Goal: Task Accomplishment & Management: Use online tool/utility

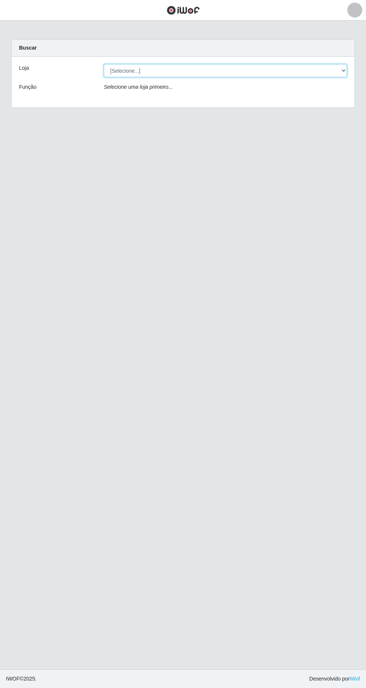
click at [335, 73] on select "[Selecione...] SuperFácil Atacado - [GEOGRAPHIC_DATA]" at bounding box center [225, 70] width 243 height 13
select select "503"
click at [104, 64] on select "[Selecione...] SuperFácil Atacado - [GEOGRAPHIC_DATA]" at bounding box center [225, 70] width 243 height 13
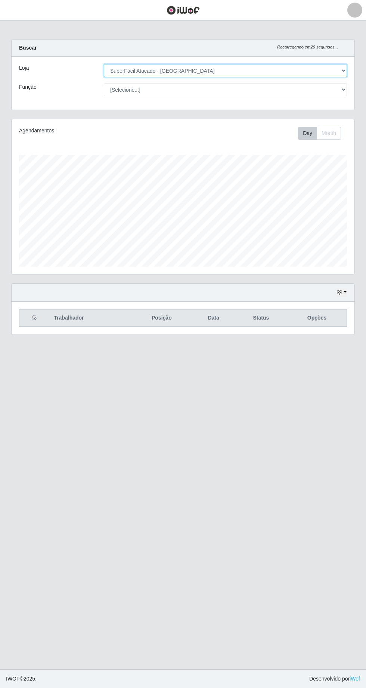
scroll to position [155, 342]
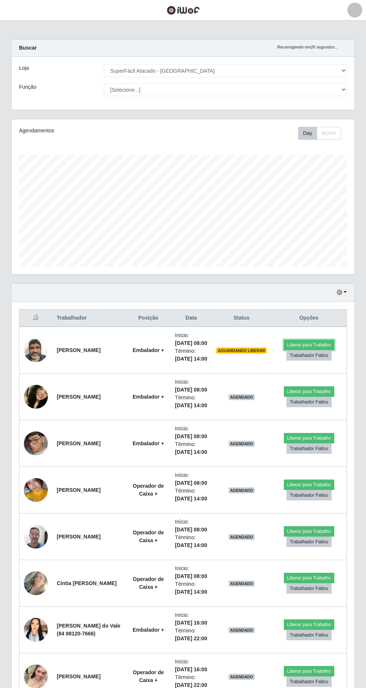
click at [322, 350] on button "Liberar para Trabalho" at bounding box center [308, 345] width 50 height 10
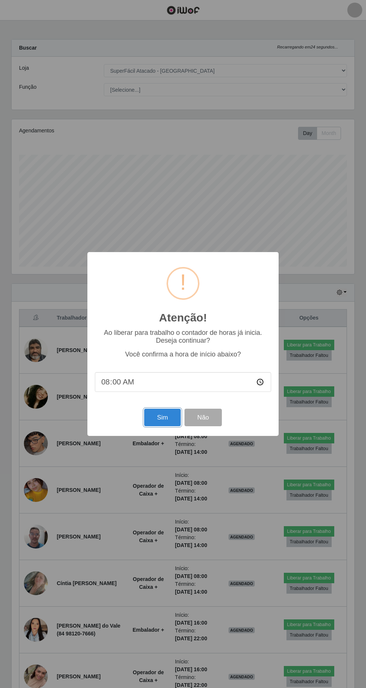
click at [159, 416] on button "Sim" at bounding box center [162, 418] width 36 height 18
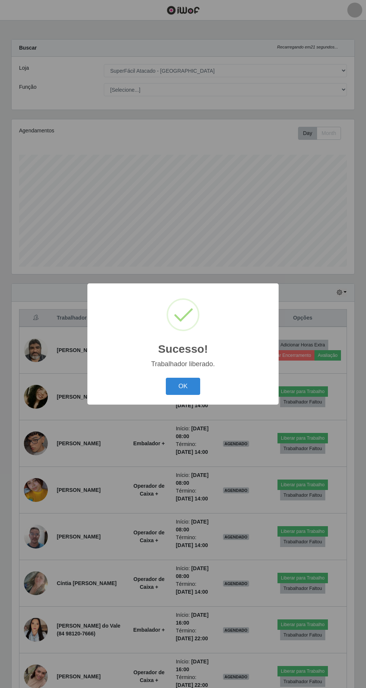
click at [183, 386] on button "OK" at bounding box center [183, 387] width 35 height 18
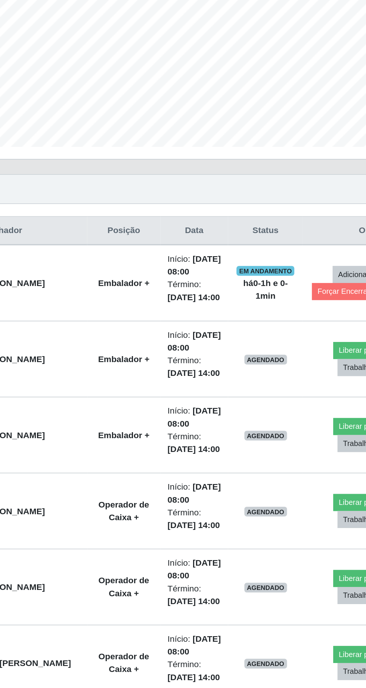
scroll to position [0, 0]
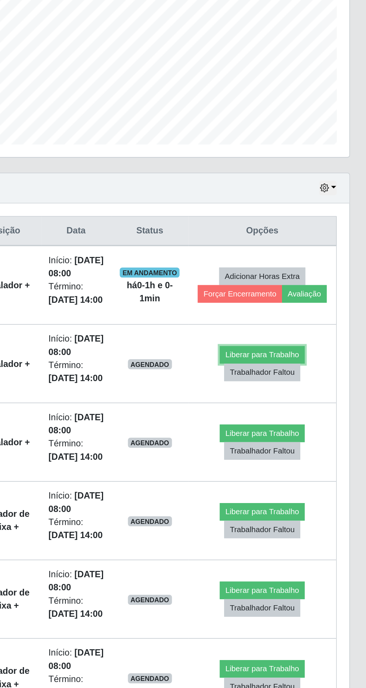
click at [313, 397] on button "Liberar para Trabalho" at bounding box center [302, 391] width 50 height 10
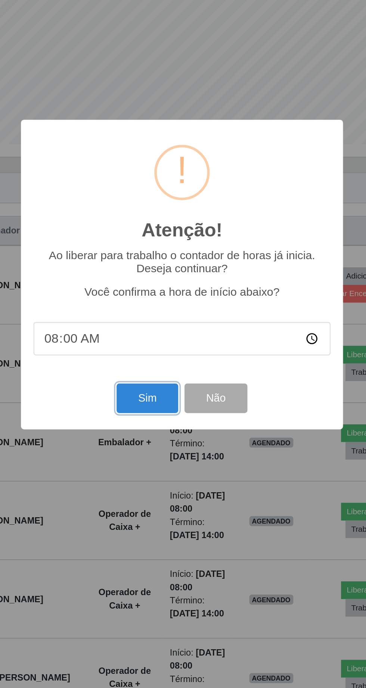
click at [167, 415] on button "Sim" at bounding box center [162, 418] width 36 height 18
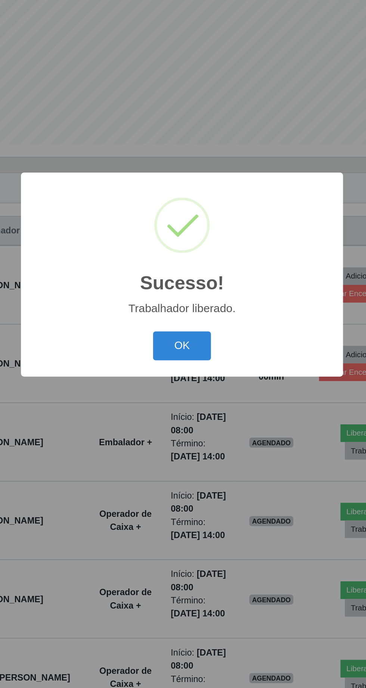
click at [188, 381] on button "OK" at bounding box center [183, 387] width 35 height 18
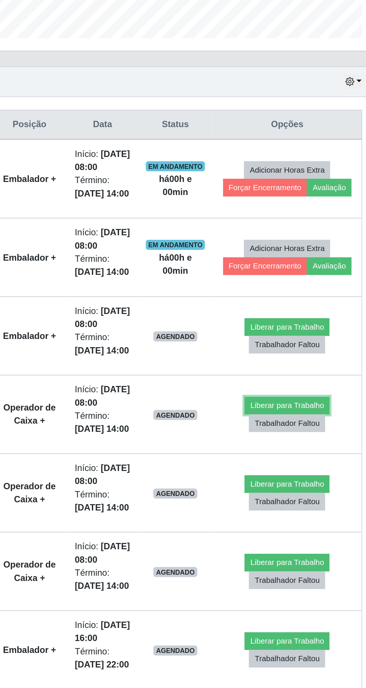
click at [309, 490] on button "Liberar para Trabalho" at bounding box center [302, 485] width 50 height 10
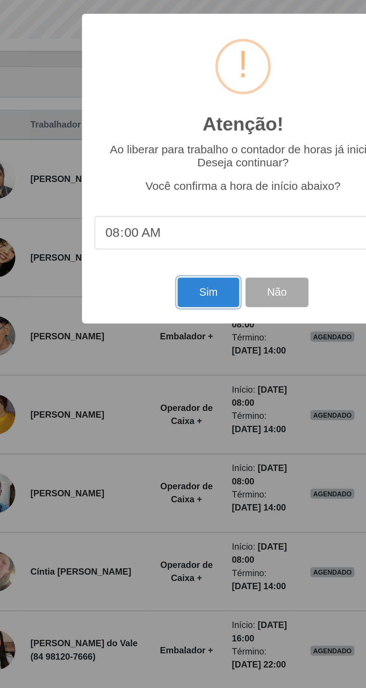
click at [164, 426] on button "Sim" at bounding box center [162, 418] width 36 height 18
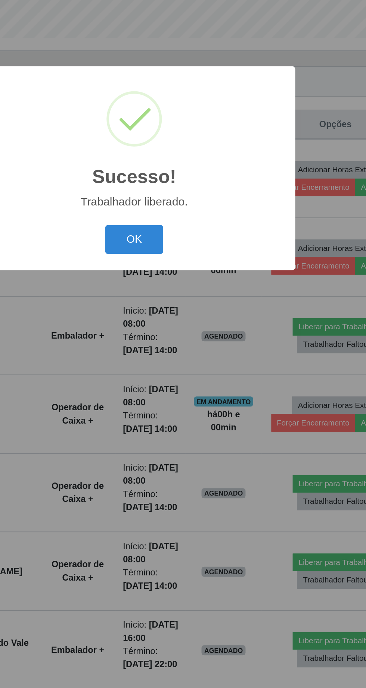
click at [193, 395] on button "OK" at bounding box center [183, 387] width 35 height 18
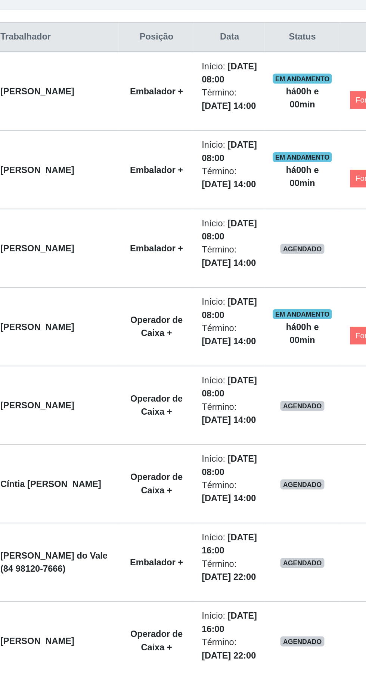
click at [200, 548] on time "[DATE] 14:00" at bounding box center [192, 545] width 32 height 6
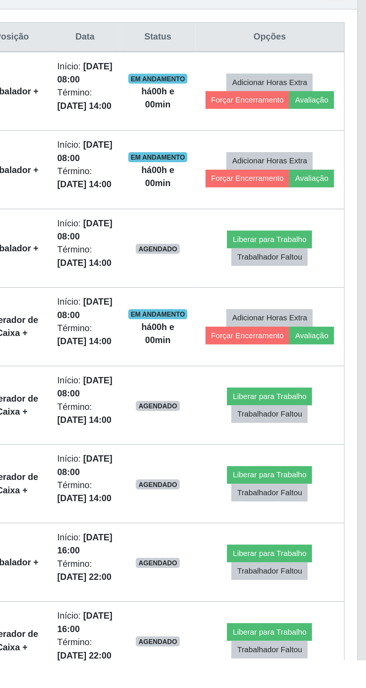
click at [247, 540] on span "AGENDADO" at bounding box center [236, 537] width 26 height 6
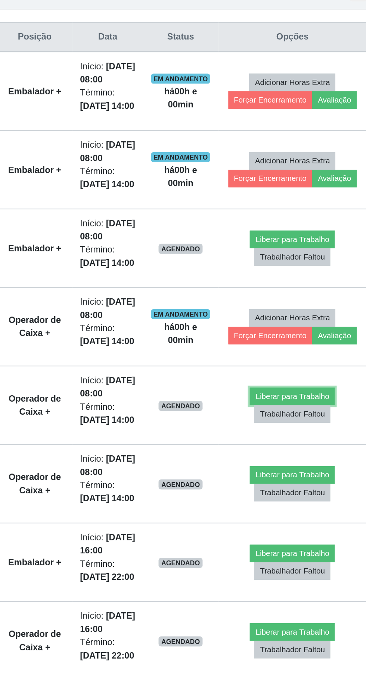
click at [310, 537] on button "Liberar para Trabalho" at bounding box center [302, 531] width 50 height 10
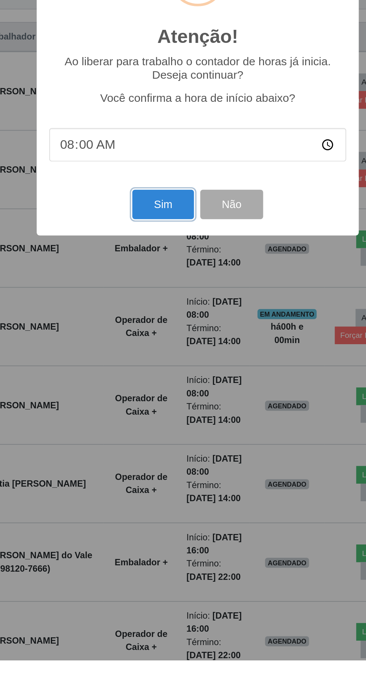
click at [165, 426] on button "Sim" at bounding box center [162, 418] width 36 height 18
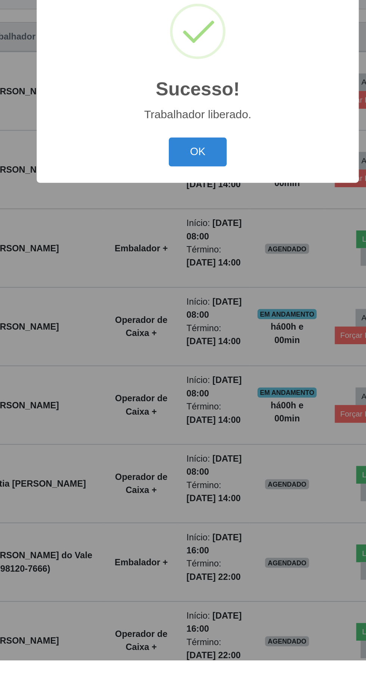
click at [185, 395] on button "OK" at bounding box center [183, 387] width 35 height 18
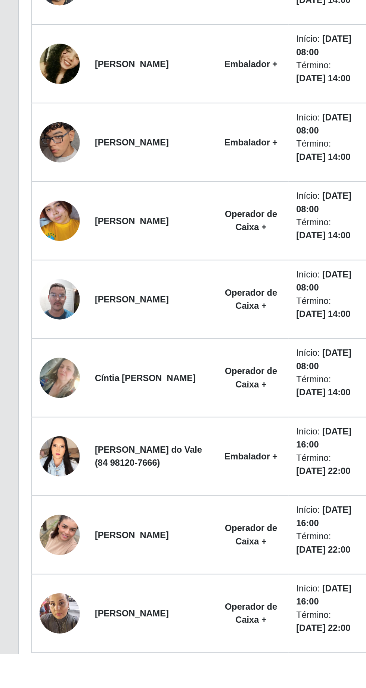
scroll to position [66, 0]
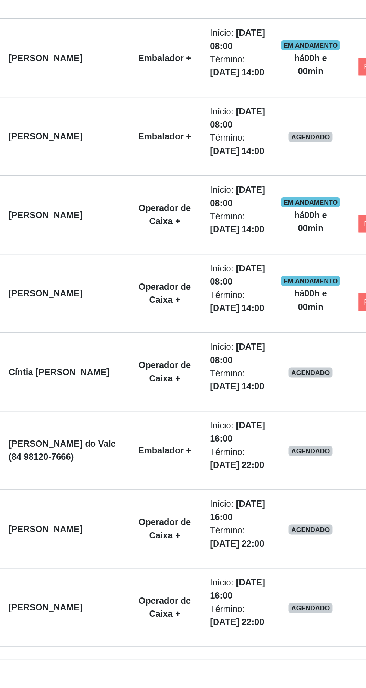
click at [177, 529] on time "[DATE] 14:00" at bounding box center [192, 526] width 32 height 6
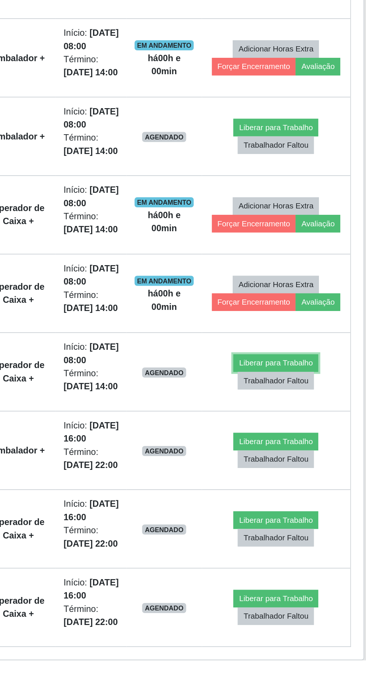
click at [304, 517] on button "Liberar para Trabalho" at bounding box center [302, 512] width 50 height 10
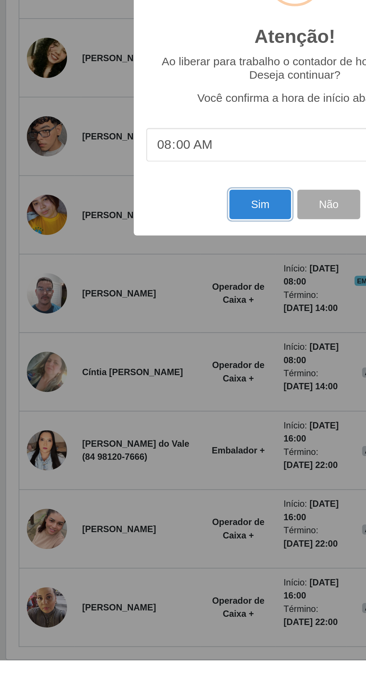
click at [163, 426] on button "Sim" at bounding box center [162, 418] width 36 height 18
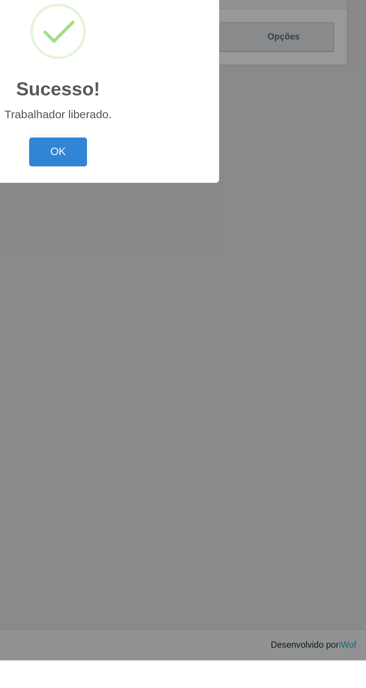
scroll to position [0, 0]
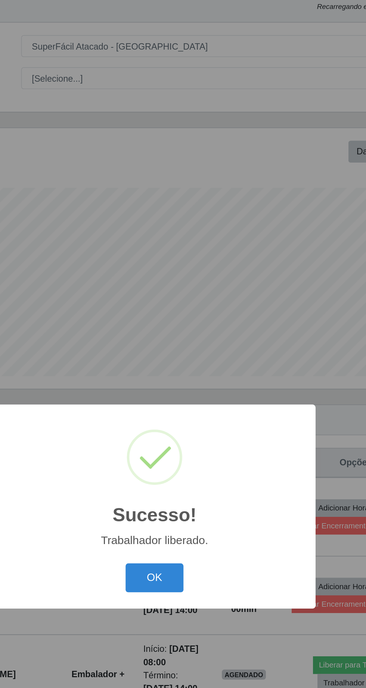
click at [188, 395] on button "OK" at bounding box center [183, 387] width 35 height 18
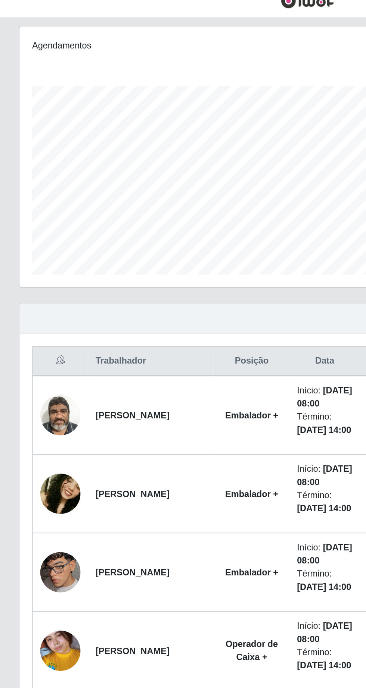
scroll to position [168, 0]
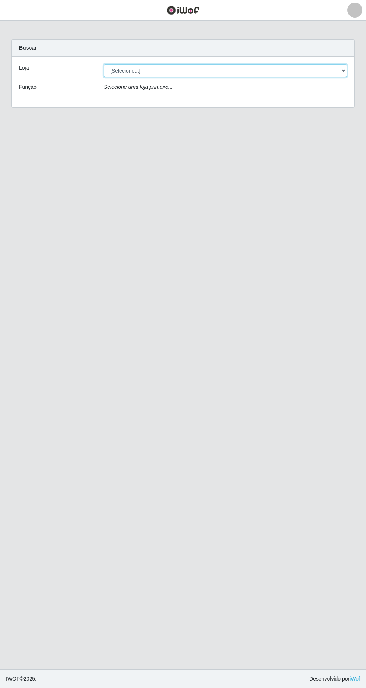
click at [327, 73] on select "[Selecione...] SuperFácil Atacado - [GEOGRAPHIC_DATA]" at bounding box center [225, 70] width 243 height 13
select select "503"
click at [104, 64] on select "[Selecione...] SuperFácil Atacado - [GEOGRAPHIC_DATA]" at bounding box center [225, 70] width 243 height 13
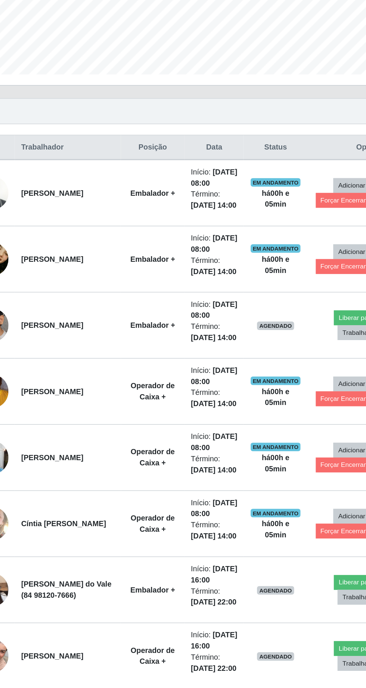
scroll to position [184, 0]
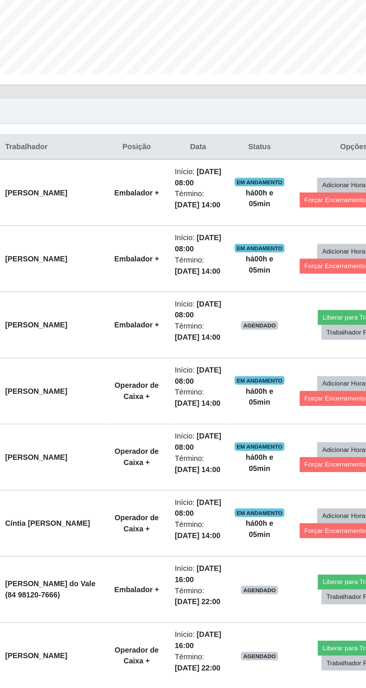
click at [99, 435] on td "[PERSON_NAME]" at bounding box center [89, 443] width 75 height 47
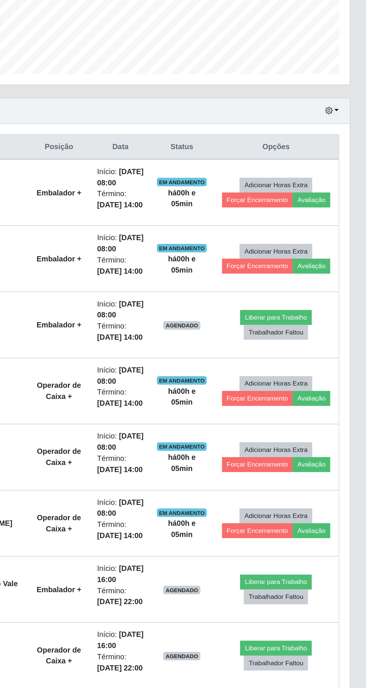
click at [172, 494] on td "Início: 20/09/2025, 08:00 Término: 20/09/2025, 14:00" at bounding box center [193, 489] width 42 height 47
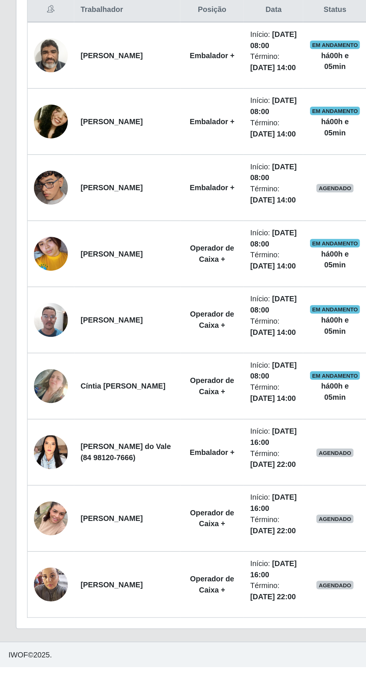
scroll to position [94, 0]
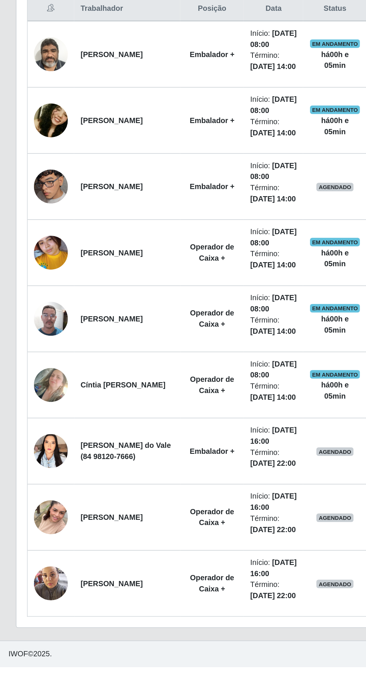
click at [176, 485] on time "[DATE] 08:00" at bounding box center [192, 478] width 33 height 14
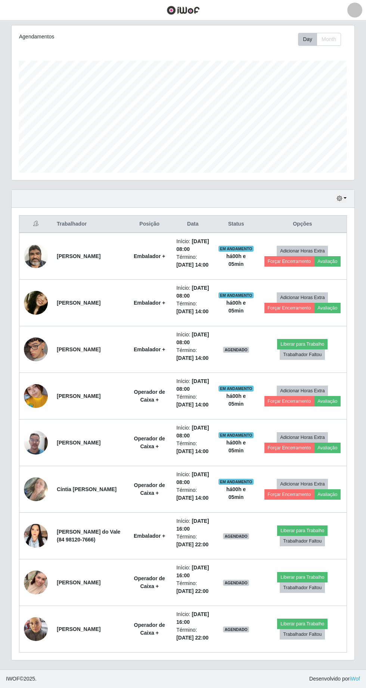
scroll to position [115, 0]
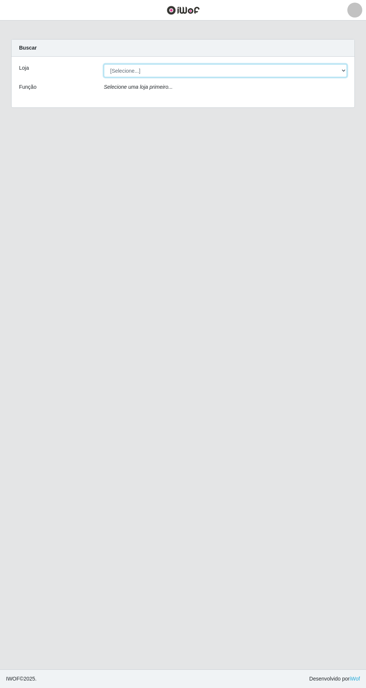
click at [340, 65] on select "[Selecione...] SuperFácil Atacado - [GEOGRAPHIC_DATA]" at bounding box center [225, 70] width 243 height 13
select select "503"
click at [104, 64] on select "[Selecione...] SuperFácil Atacado - [GEOGRAPHIC_DATA]" at bounding box center [225, 70] width 243 height 13
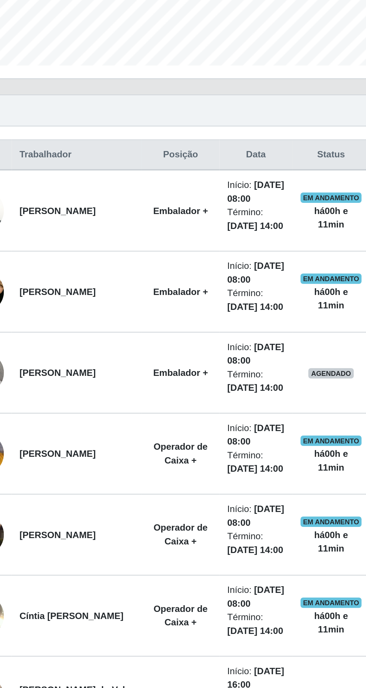
scroll to position [153, 0]
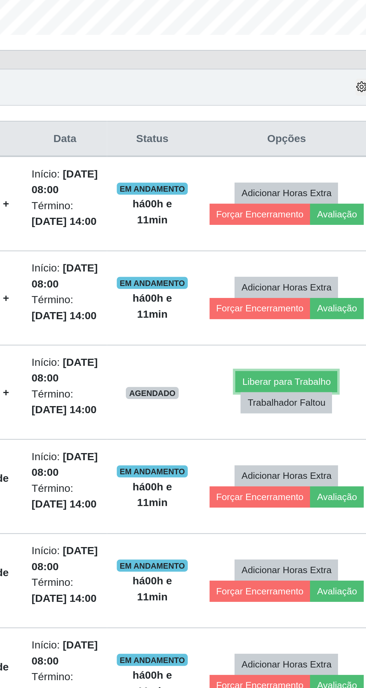
click at [308, 339] on button "Liberar para Trabalho" at bounding box center [302, 344] width 50 height 10
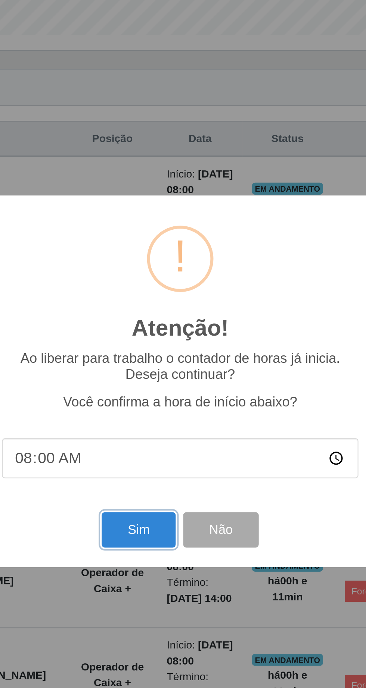
click at [166, 417] on button "Sim" at bounding box center [162, 418] width 36 height 18
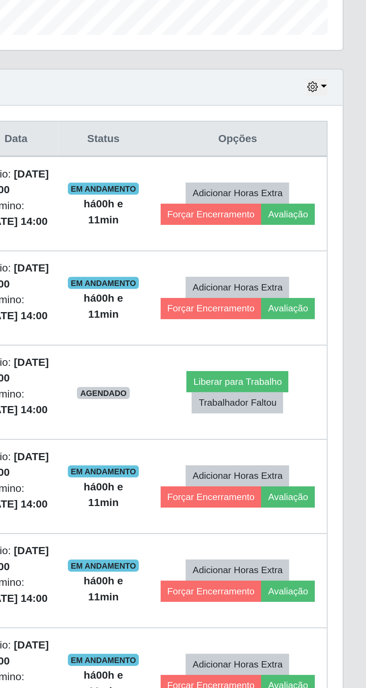
scroll to position [50, 0]
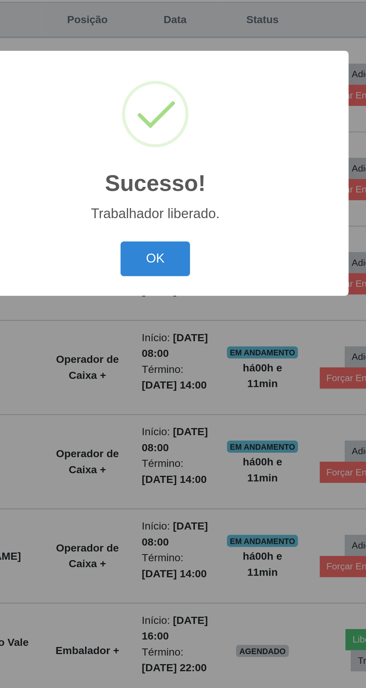
click at [192, 389] on button "OK" at bounding box center [183, 387] width 35 height 18
